Goal: Check status: Check status

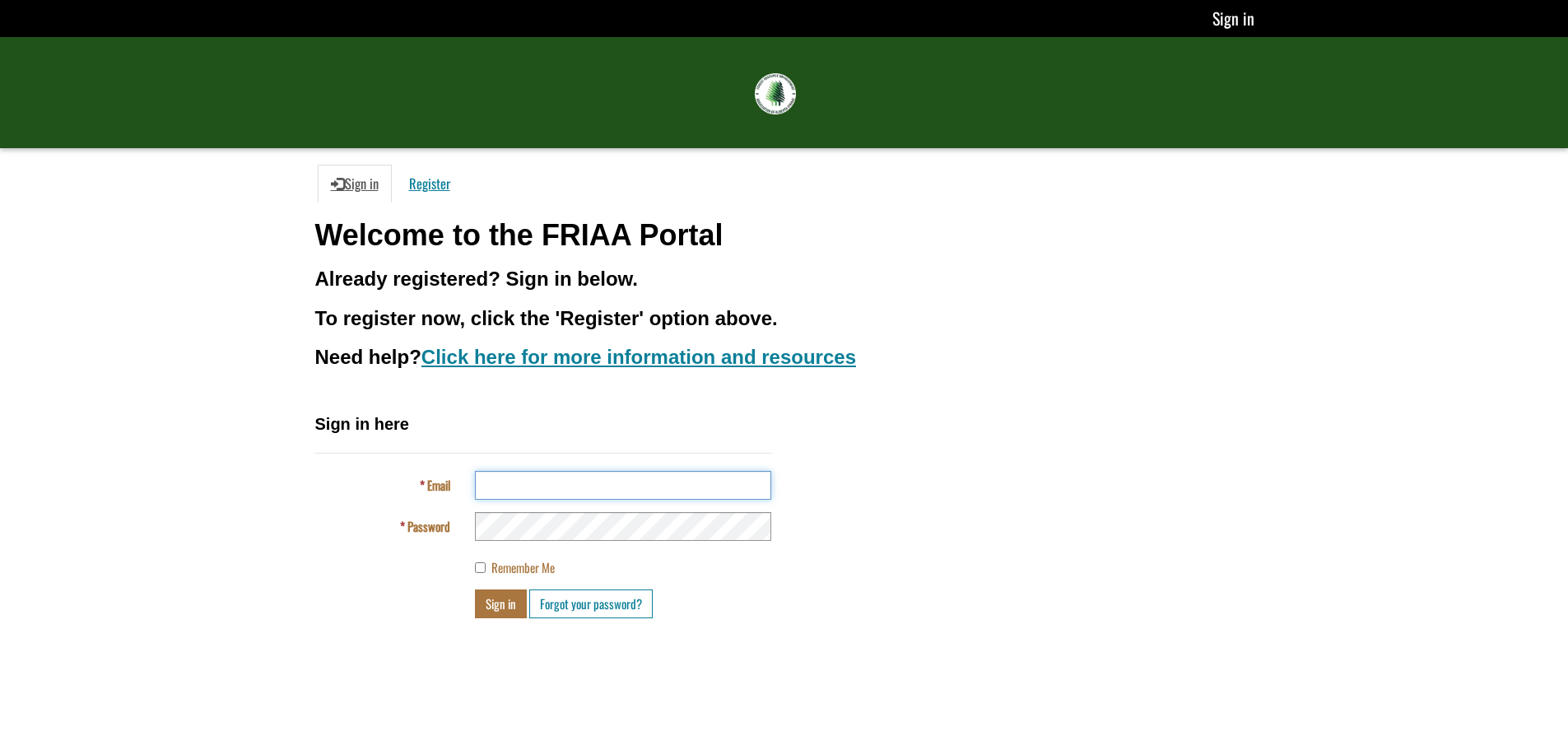
type input "**********"
click at [506, 598] on button "Sign in" at bounding box center [500, 604] width 52 height 29
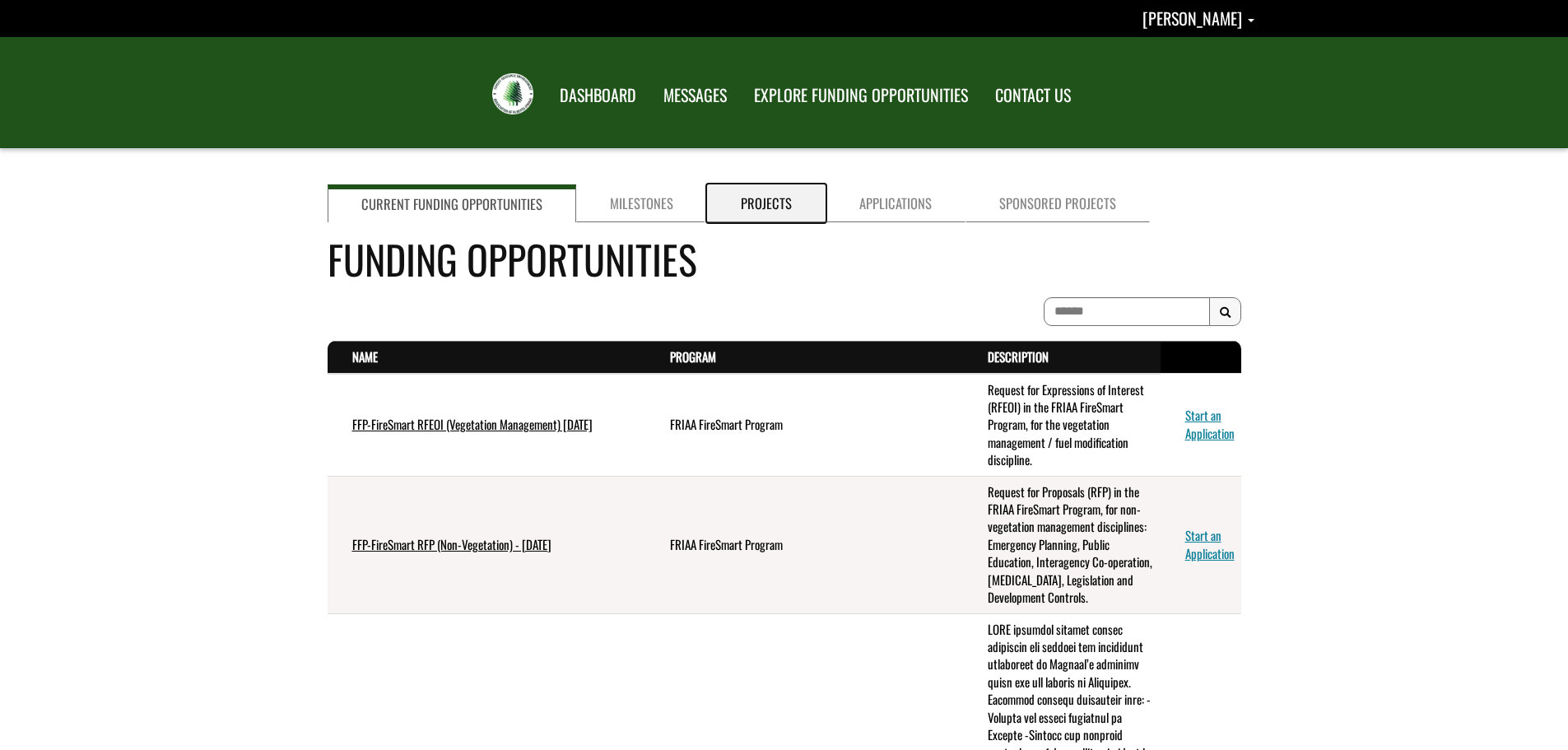
click at [756, 192] on link "Projects" at bounding box center [766, 203] width 119 height 38
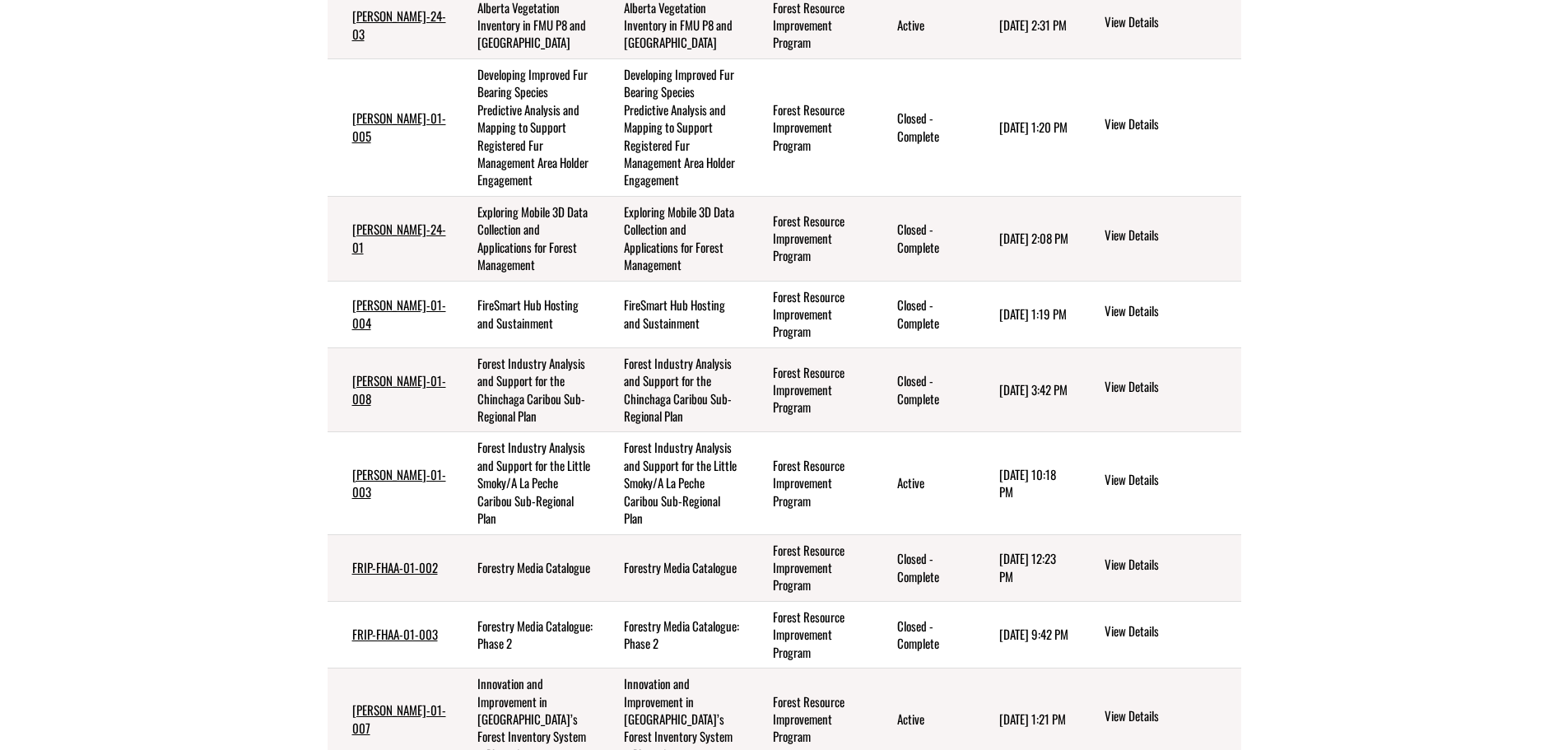
scroll to position [412, 0]
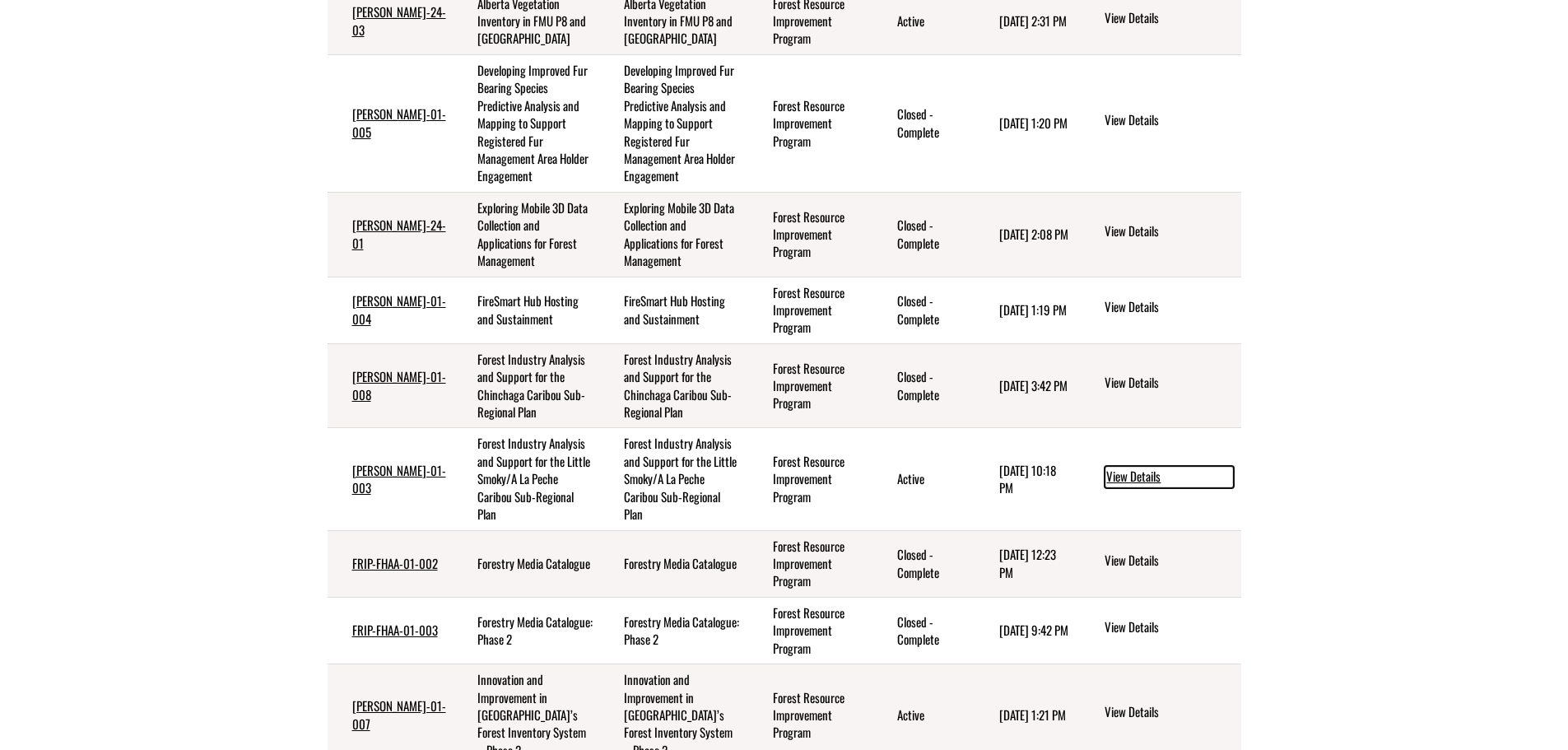
click at [1137, 488] on link "View Details" at bounding box center [1169, 477] width 130 height 22
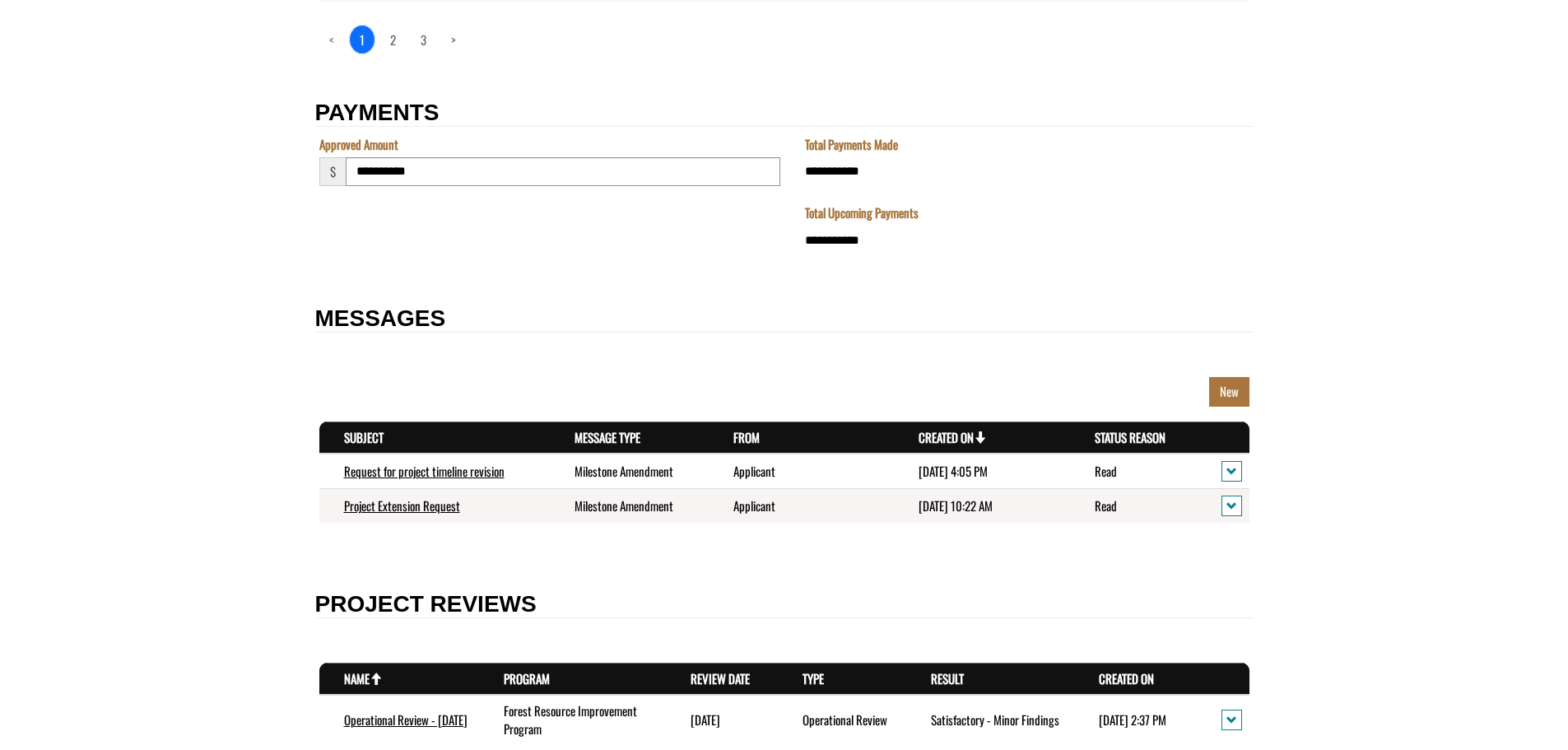
scroll to position [2877, 0]
